Goal: Task Accomplishment & Management: Complete application form

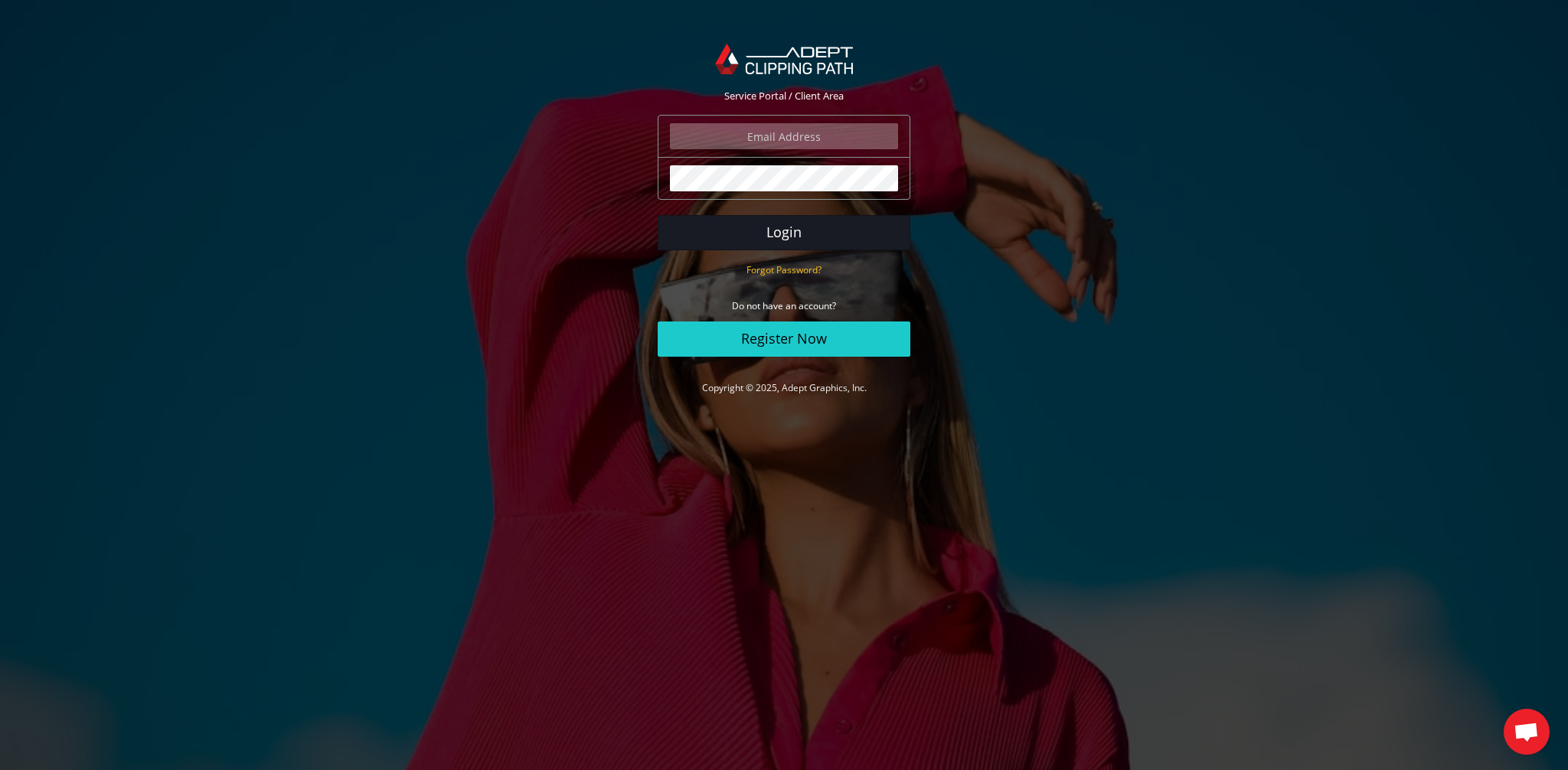
type input "elia@tassottoemax.com"
click at [809, 230] on button "Login" at bounding box center [784, 233] width 253 height 35
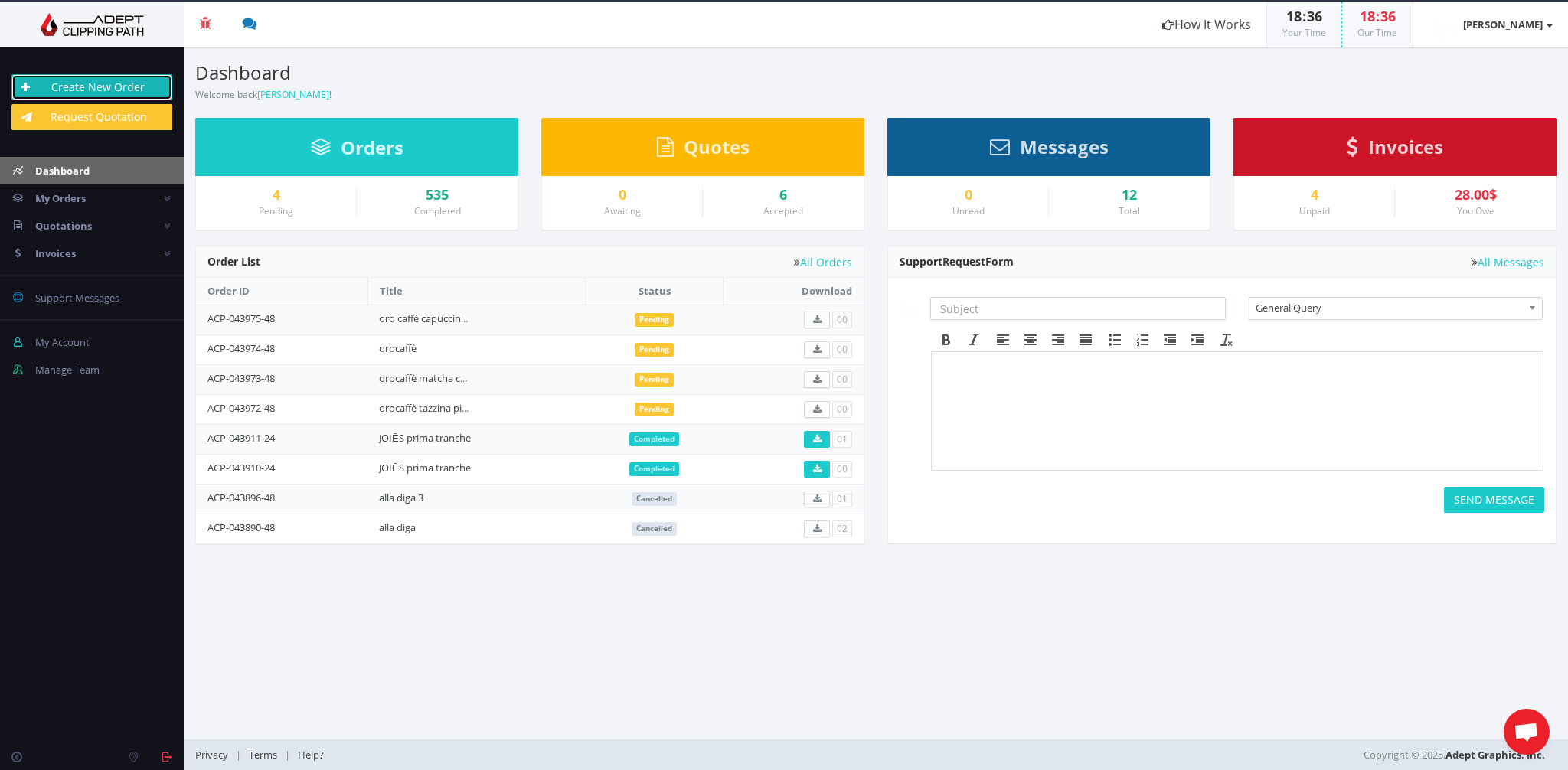
click at [90, 83] on link "Create New Order" at bounding box center [91, 87] width 161 height 26
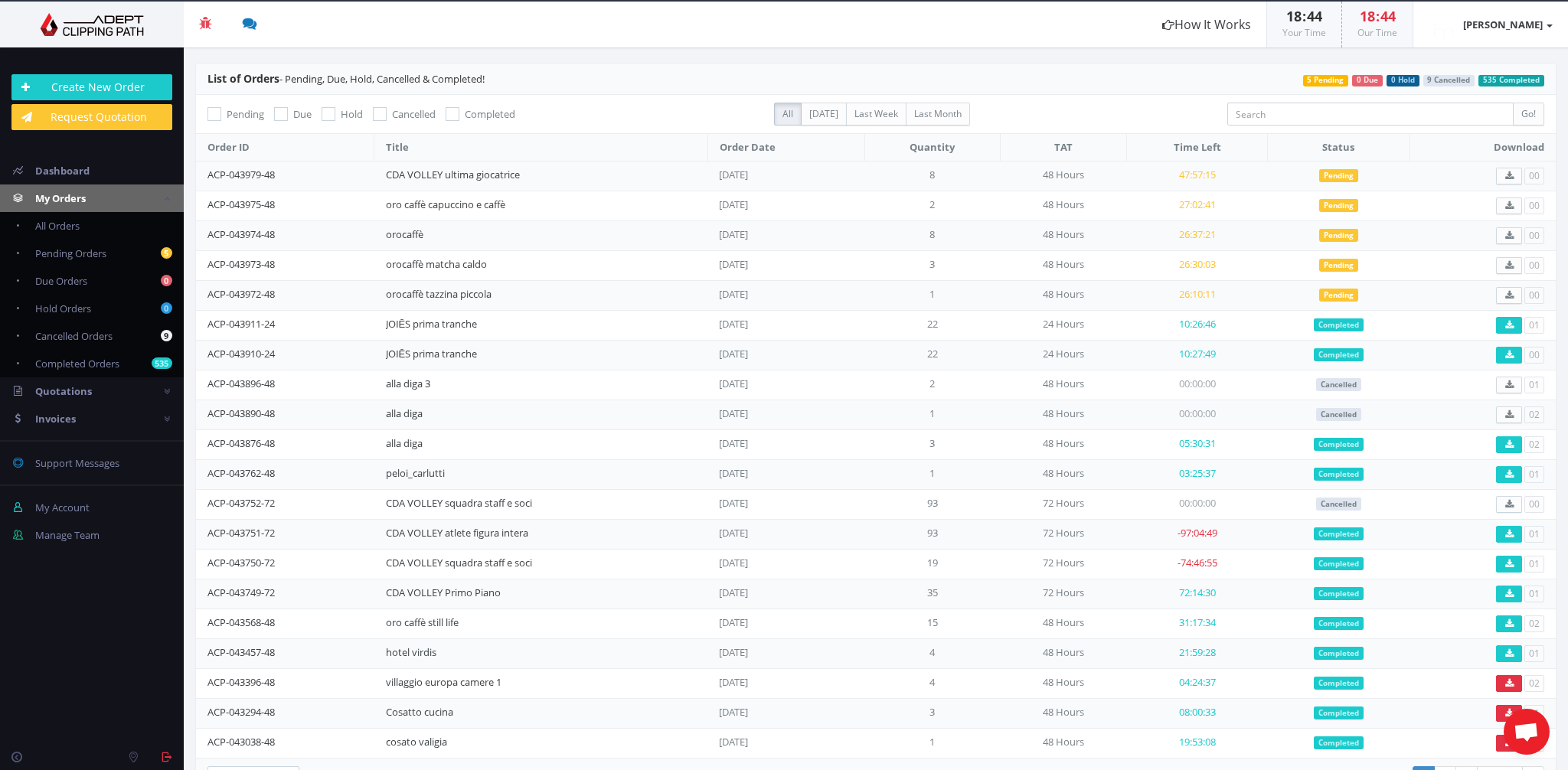
scroll to position [8, 0]
